Goal: Contribute content: Contribute content

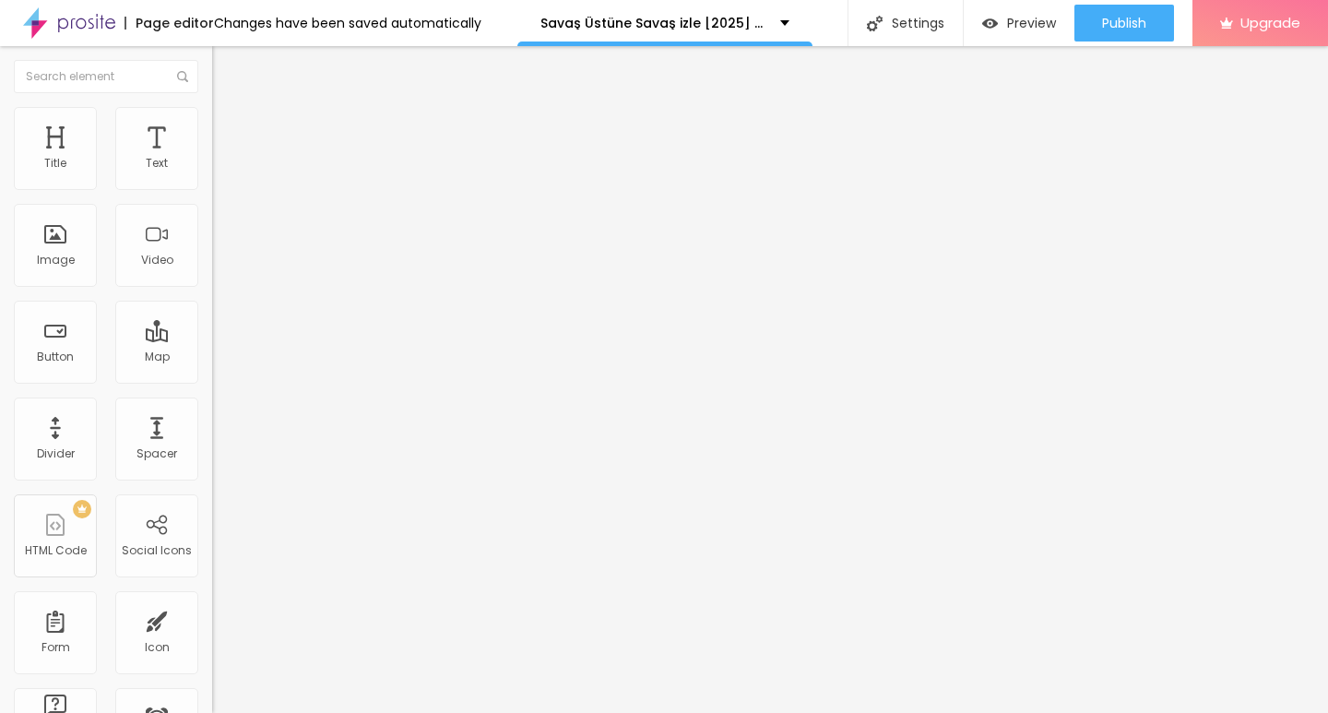
click at [212, 157] on div "Add image" at bounding box center [318, 150] width 212 height 13
click at [212, 159] on span "Add image" at bounding box center [250, 151] width 76 height 16
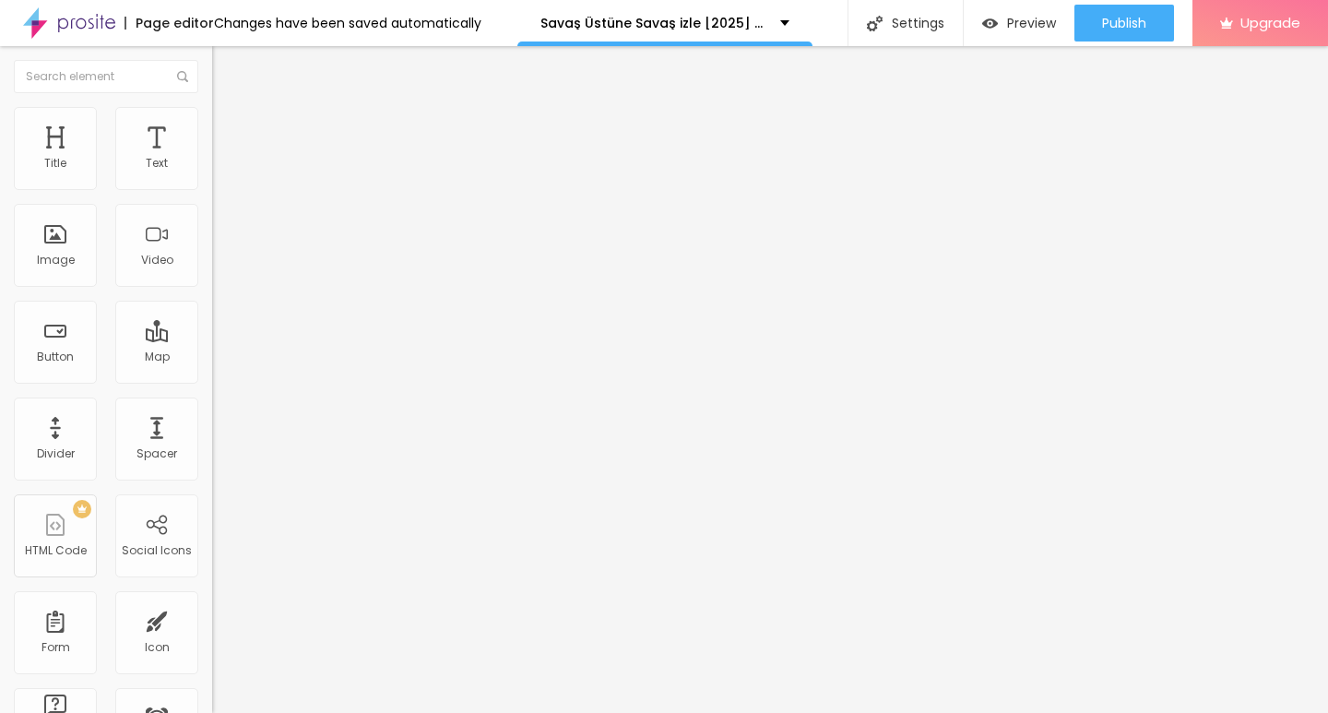
click at [311, 159] on span at bounding box center [316, 151] width 11 height 16
click at [212, 159] on span "Add image" at bounding box center [250, 151] width 76 height 16
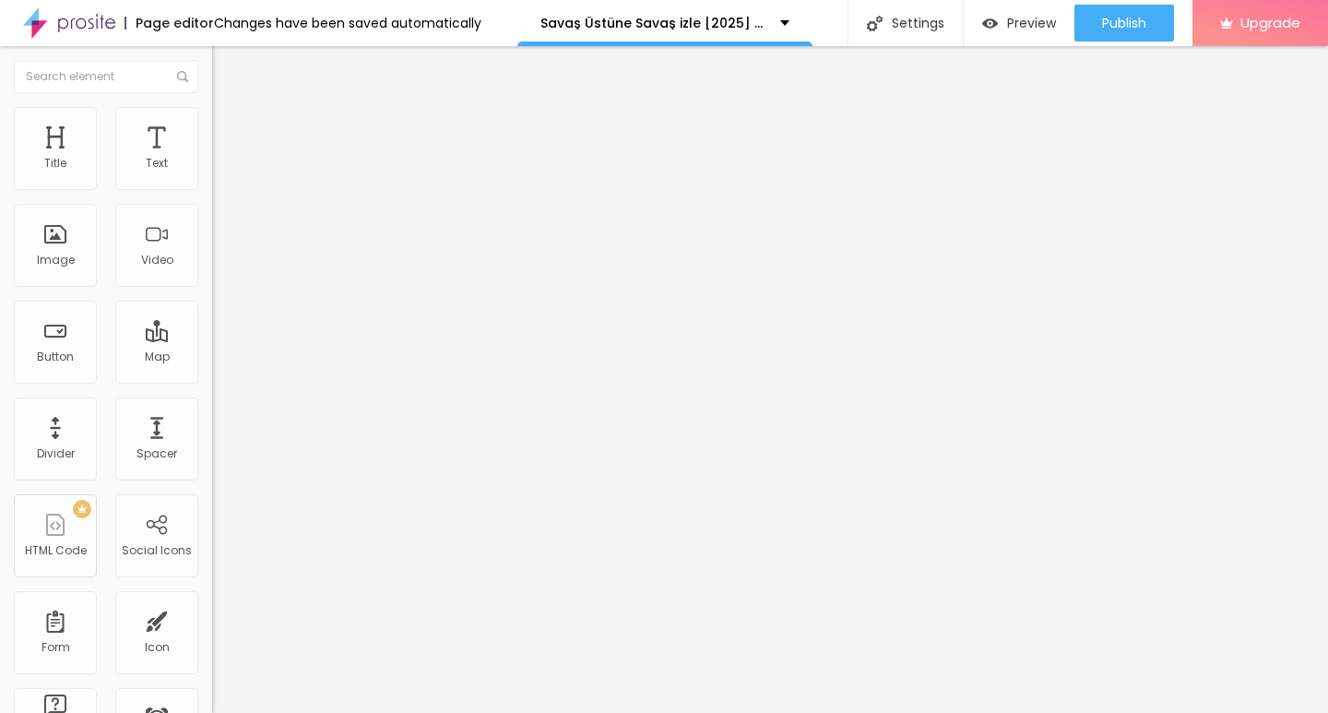
click at [226, 67] on img "button" at bounding box center [233, 67] width 15 height 15
click at [37, 149] on div "Title" at bounding box center [55, 148] width 83 height 83
click at [212, 122] on li "Advanced" at bounding box center [318, 116] width 212 height 18
click at [212, 105] on img at bounding box center [220, 97] width 17 height 17
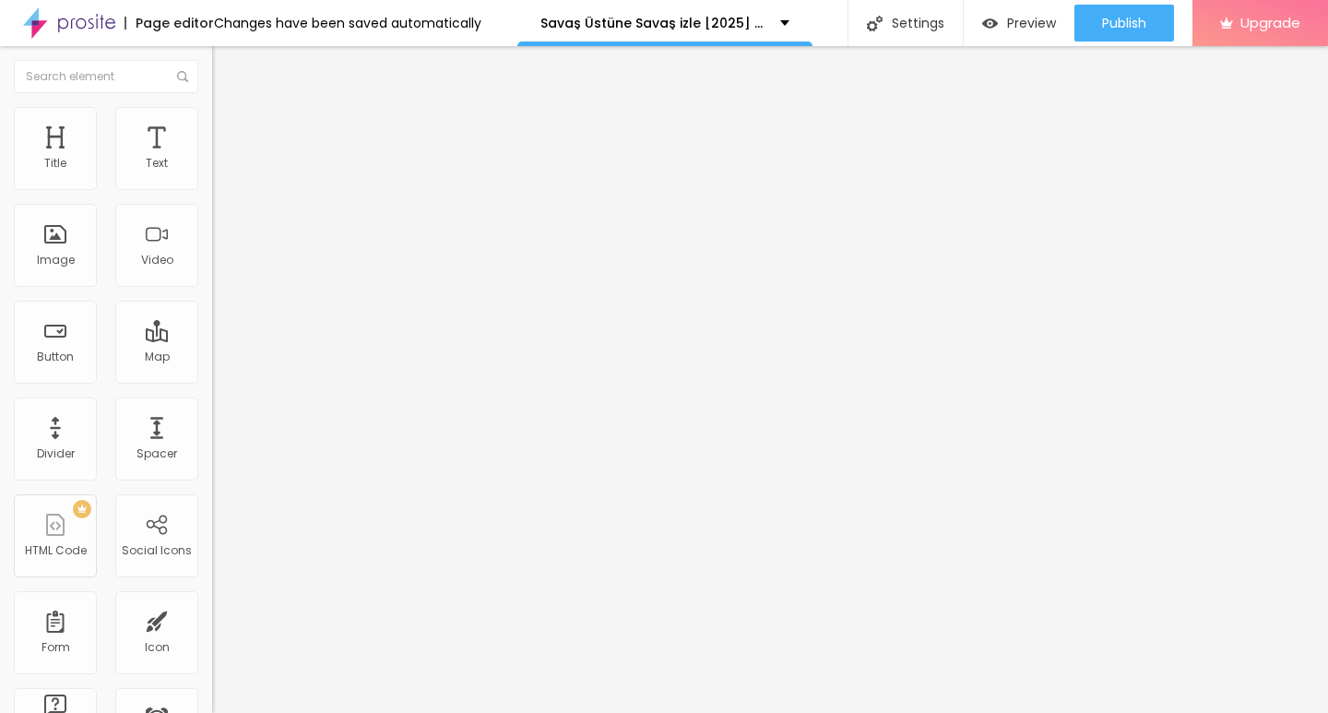
click at [226, 61] on img "button" at bounding box center [233, 67] width 15 height 15
click at [226, 66] on img "button" at bounding box center [233, 67] width 15 height 15
click at [226, 63] on div "Edit Title" at bounding box center [318, 67] width 184 height 15
click at [226, 70] on div "Edit Title" at bounding box center [267, 67] width 83 height 15
click at [226, 61] on img "button" at bounding box center [233, 67] width 15 height 15
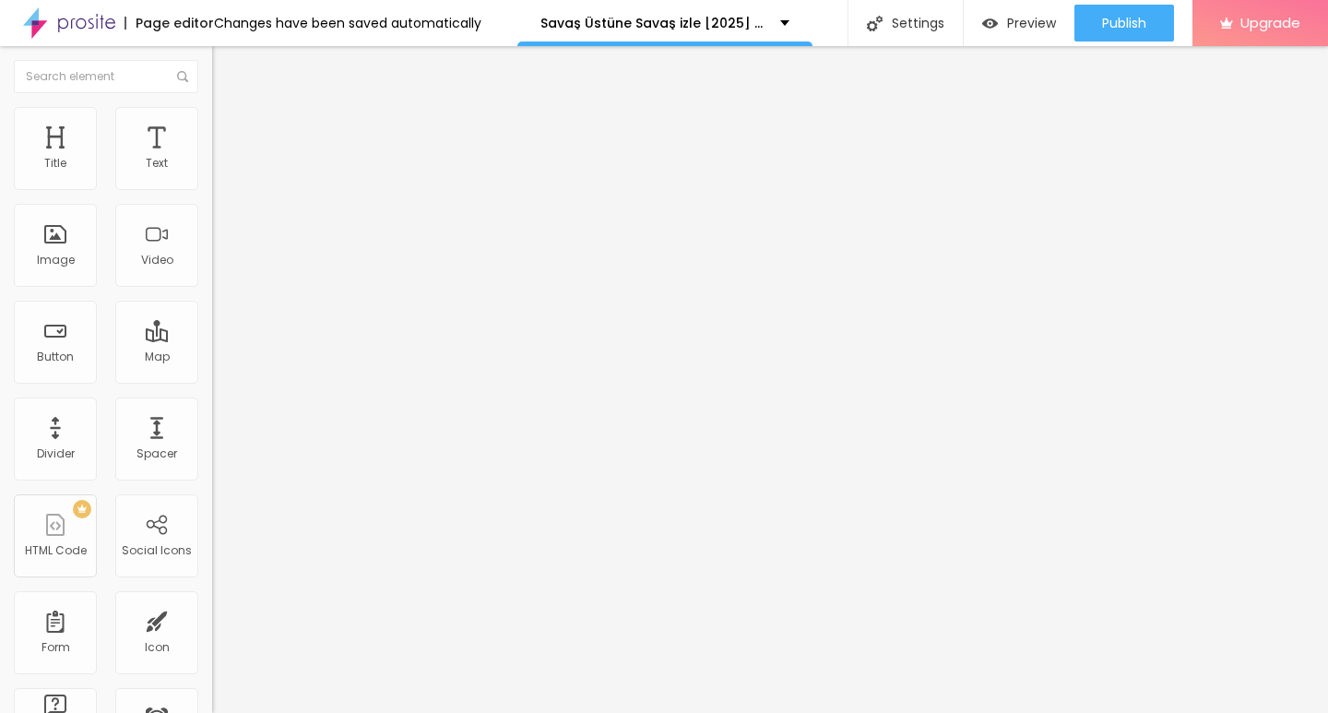
click at [226, 66] on img "button" at bounding box center [233, 67] width 15 height 15
click at [212, 173] on input "Click me" at bounding box center [322, 164] width 221 height 18
paste input "░░▒▓██▶️[Film Izle Türkçe Dublaj][1080p]"
type input "░░▒▓██▶️[Film Izle Türkçe Dublaj][1080p]"
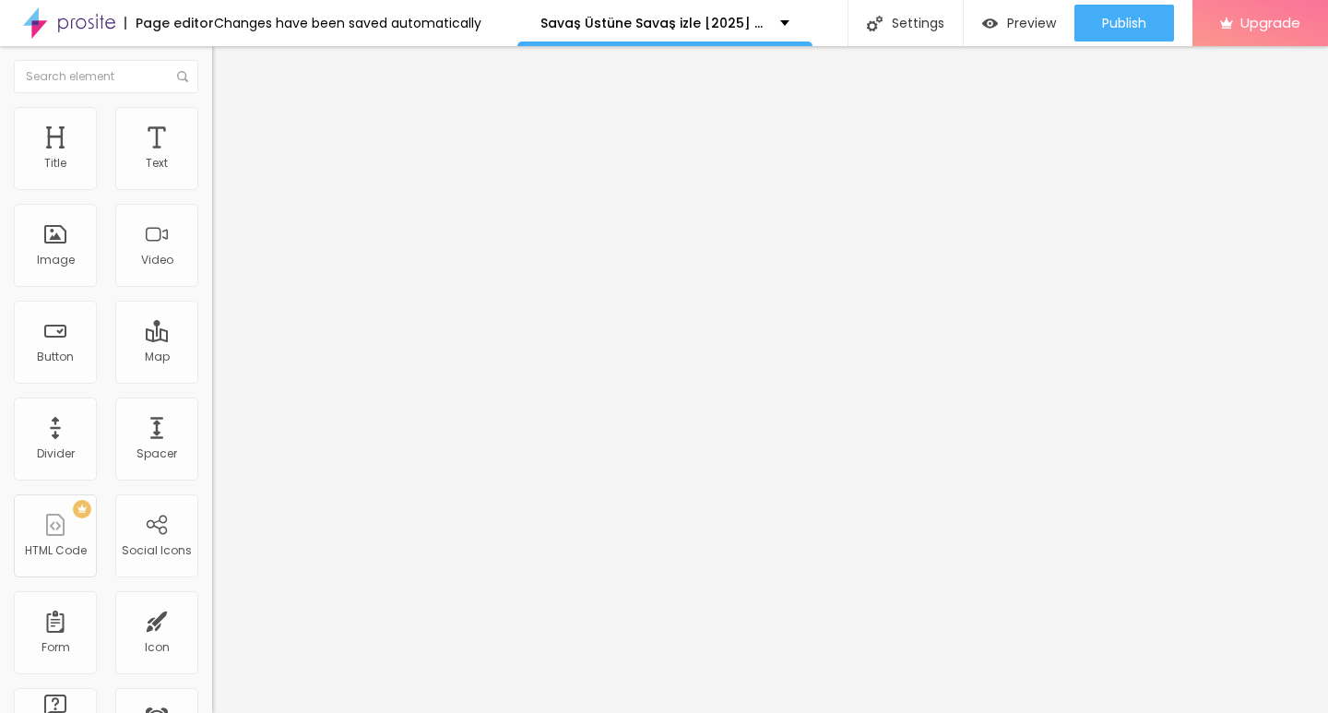
scroll to position [0, 0]
click at [212, 380] on input "https://" at bounding box center [322, 370] width 221 height 18
paste input "streamzy.fun/tr/movie/1054867/sava-stne-sava.albo"
type input "https://streamzy.fun/tr/movie/1054867/sava-stne-sava.albo"
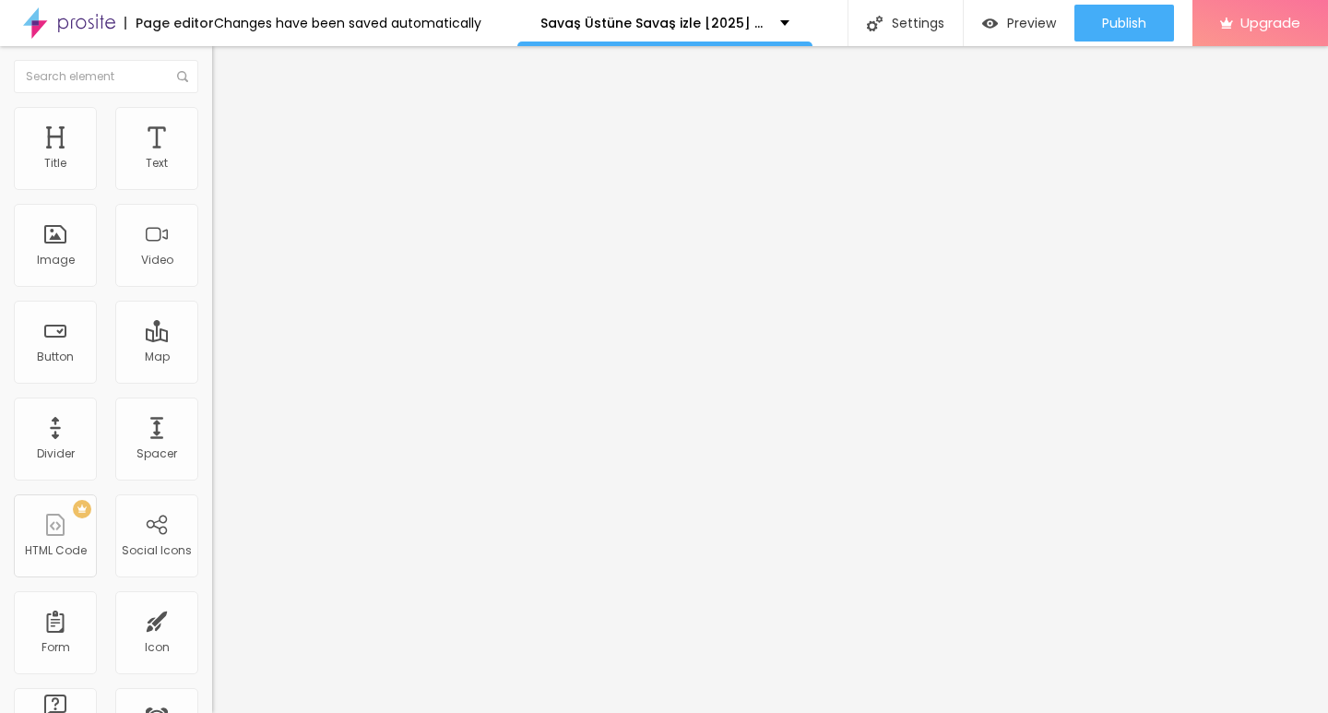
scroll to position [0, 0]
click at [212, 220] on img at bounding box center [218, 213] width 13 height 13
click at [226, 66] on img "button" at bounding box center [233, 67] width 15 height 15
click at [226, 67] on img "button" at bounding box center [233, 67] width 15 height 15
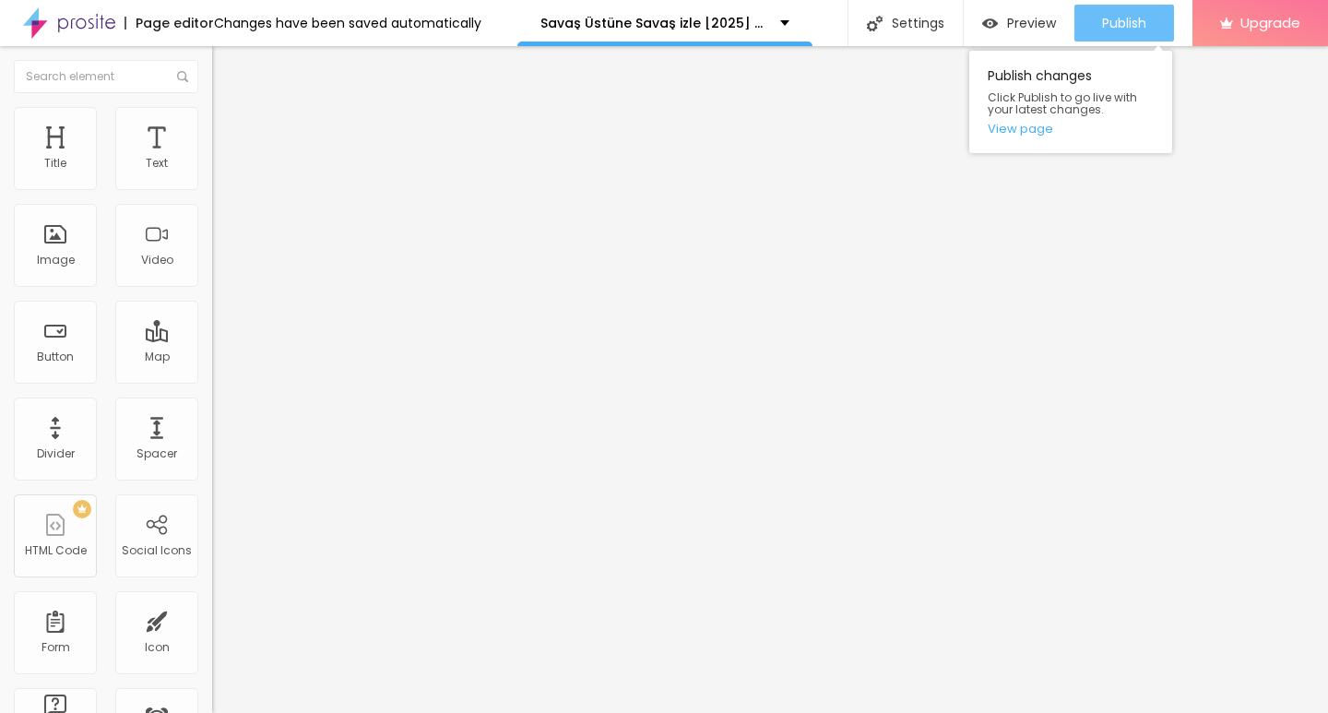
click at [1110, 18] on span "Publish" at bounding box center [1124, 23] width 44 height 15
click at [1031, 130] on link "View page" at bounding box center [1071, 129] width 166 height 12
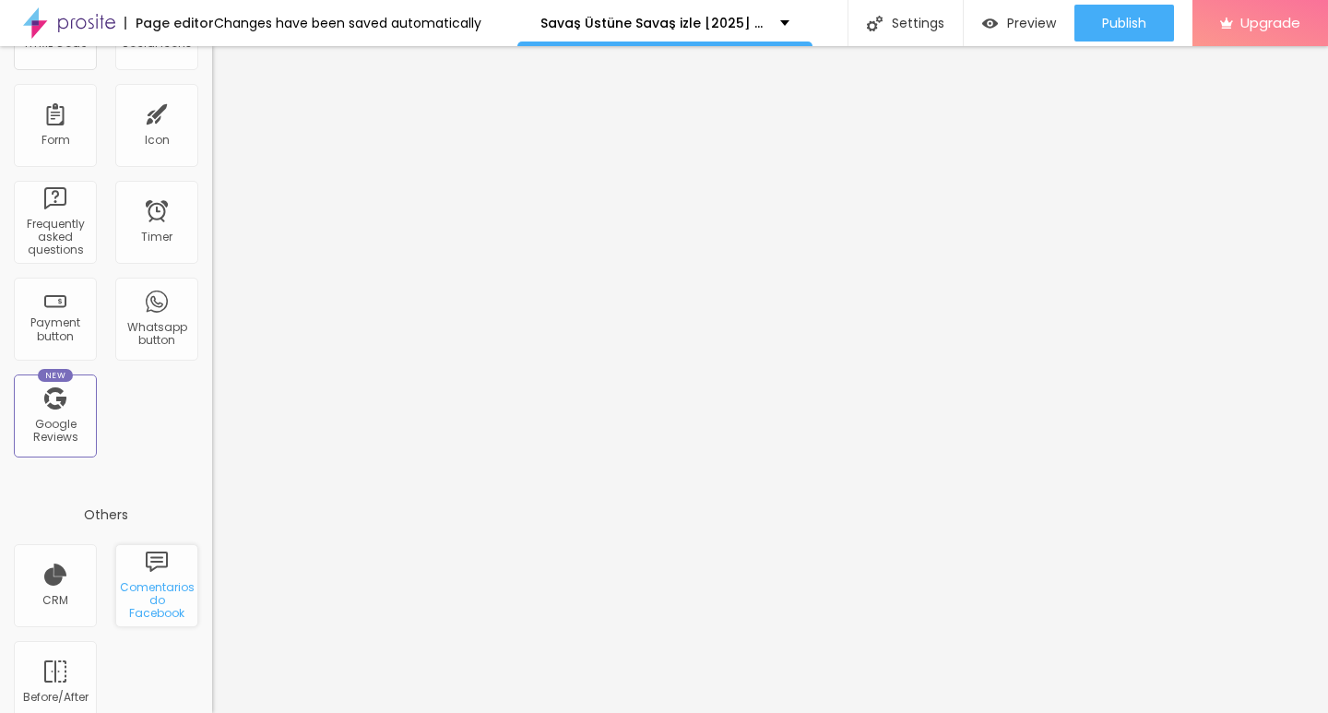
scroll to position [532, 0]
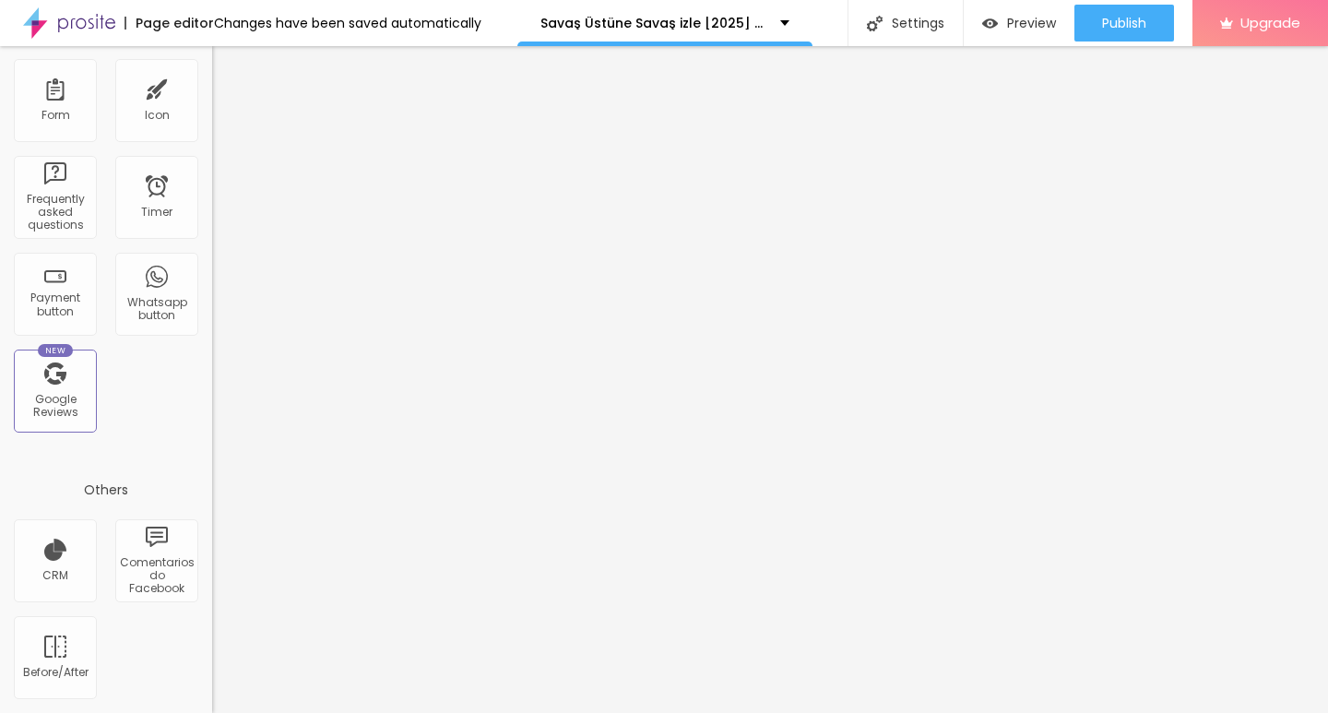
click at [83, 18] on img at bounding box center [69, 23] width 92 height 46
